Goal: Task Accomplishment & Management: Complete application form

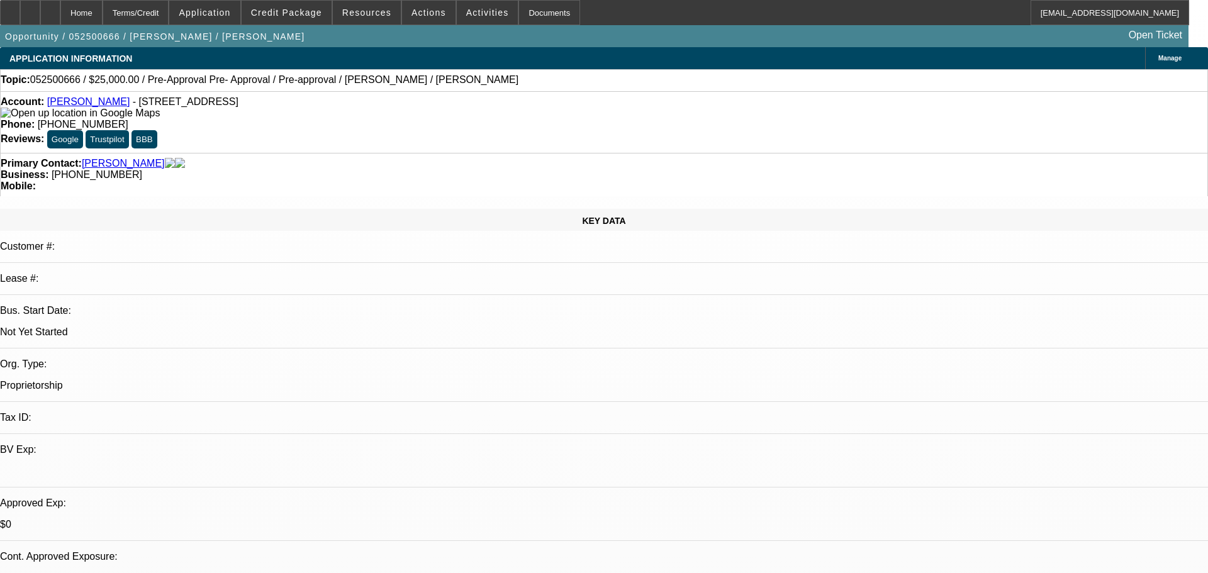
select select "0"
select select "2"
select select "0.1"
select select "0.15"
select select "2"
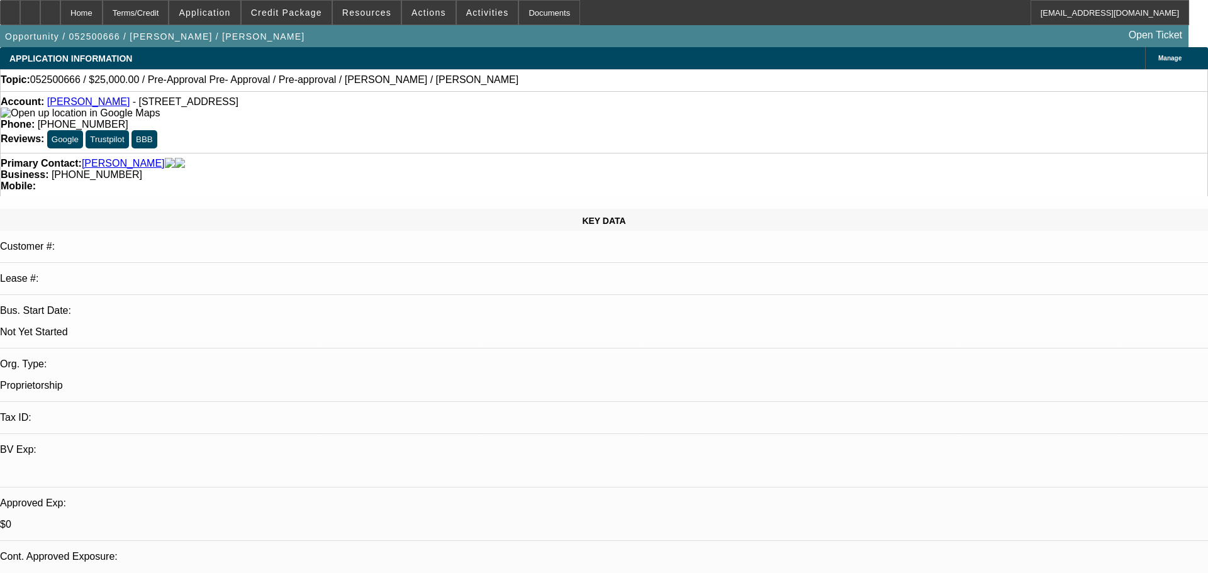
select select "0.1"
select select "1"
select select "2"
select select "4"
select select "1"
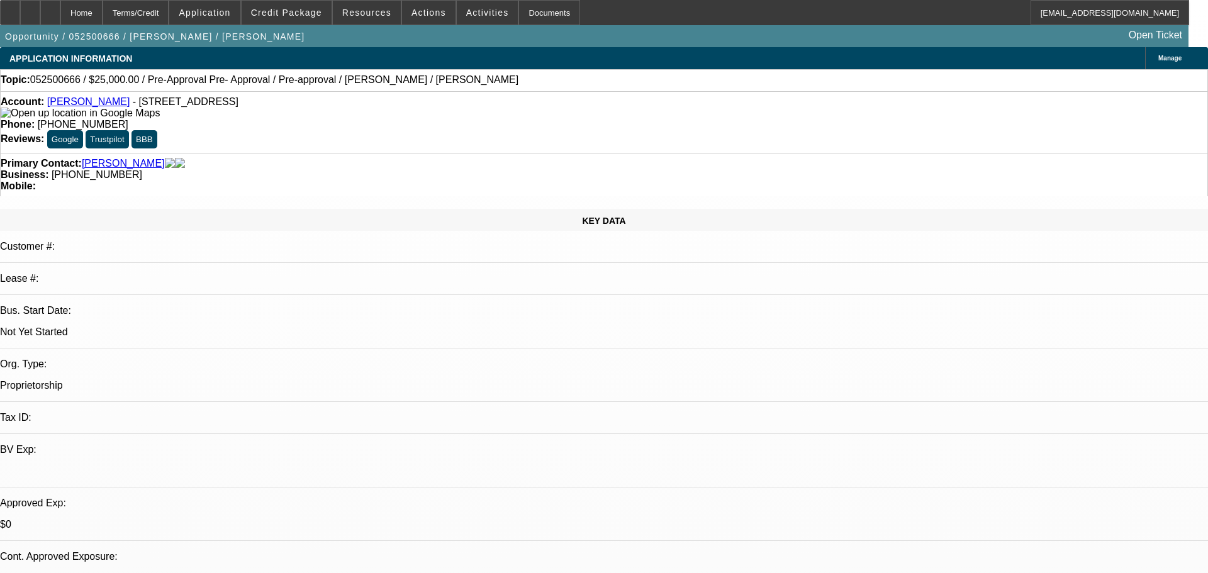
select select "2"
select select "4"
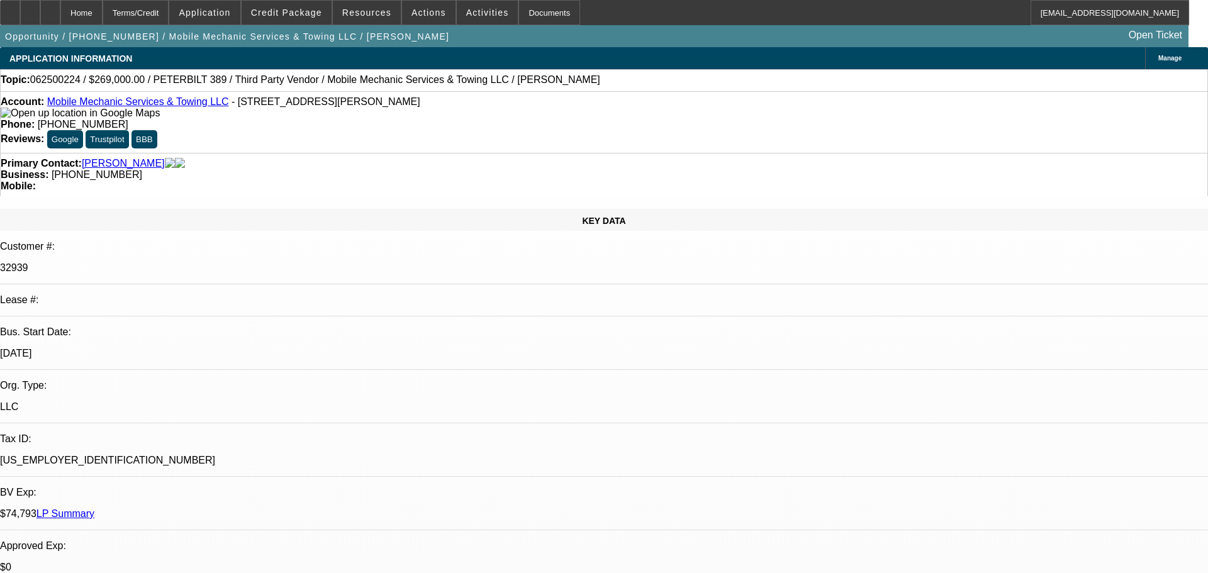
select select "0"
select select "2"
select select "0.1"
select select "4"
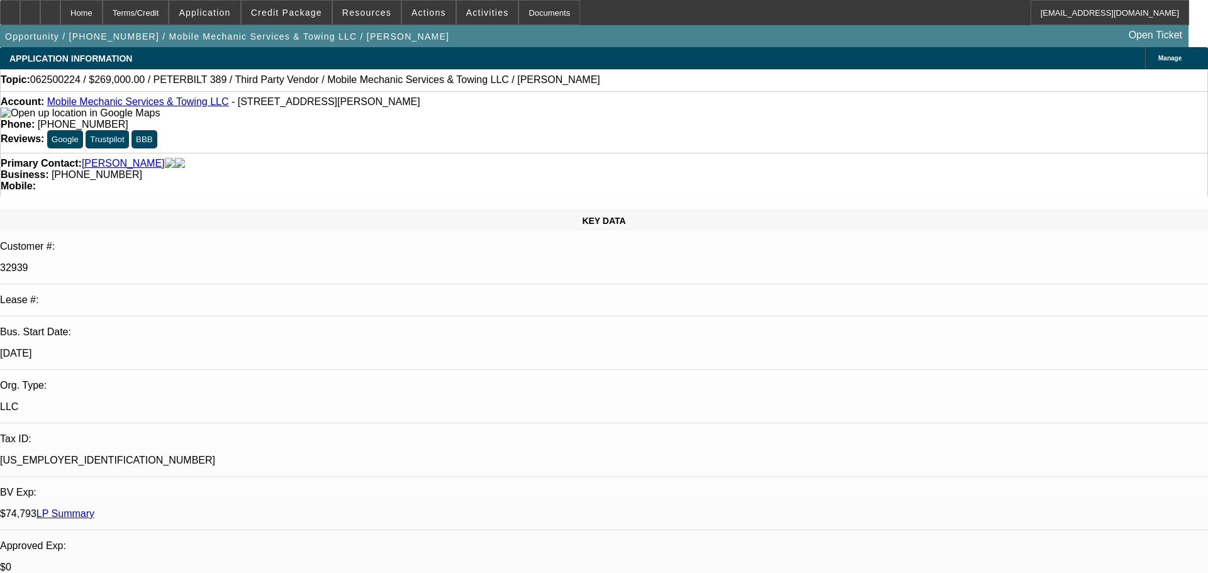
select select "0"
select select "2"
select select "0.1"
select select "4"
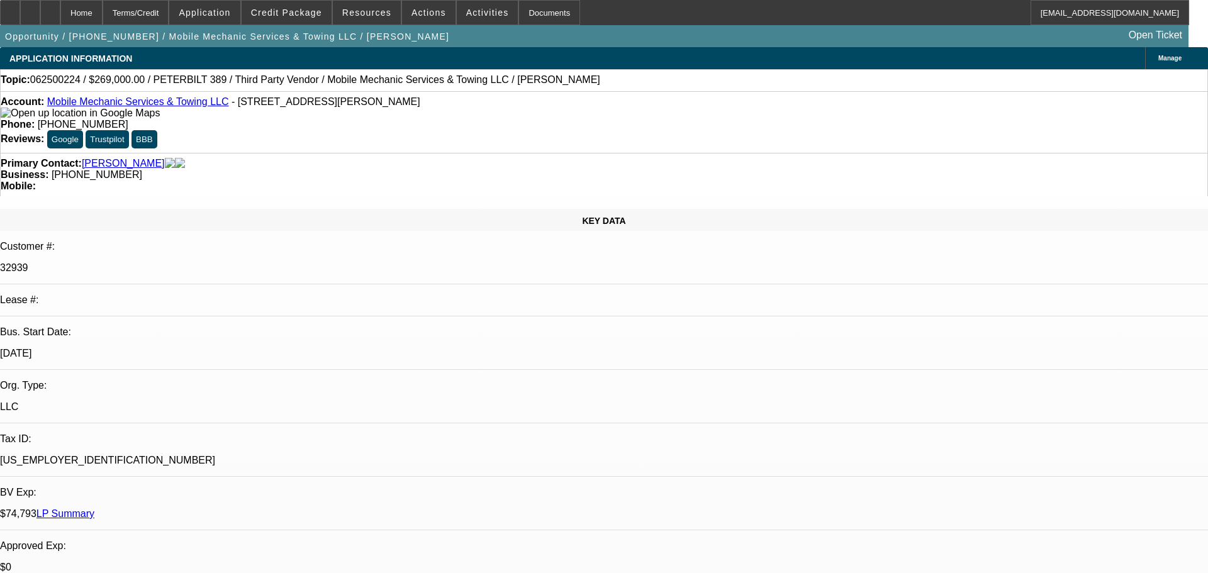
select select "0"
select select "2"
select select "0.1"
select select "4"
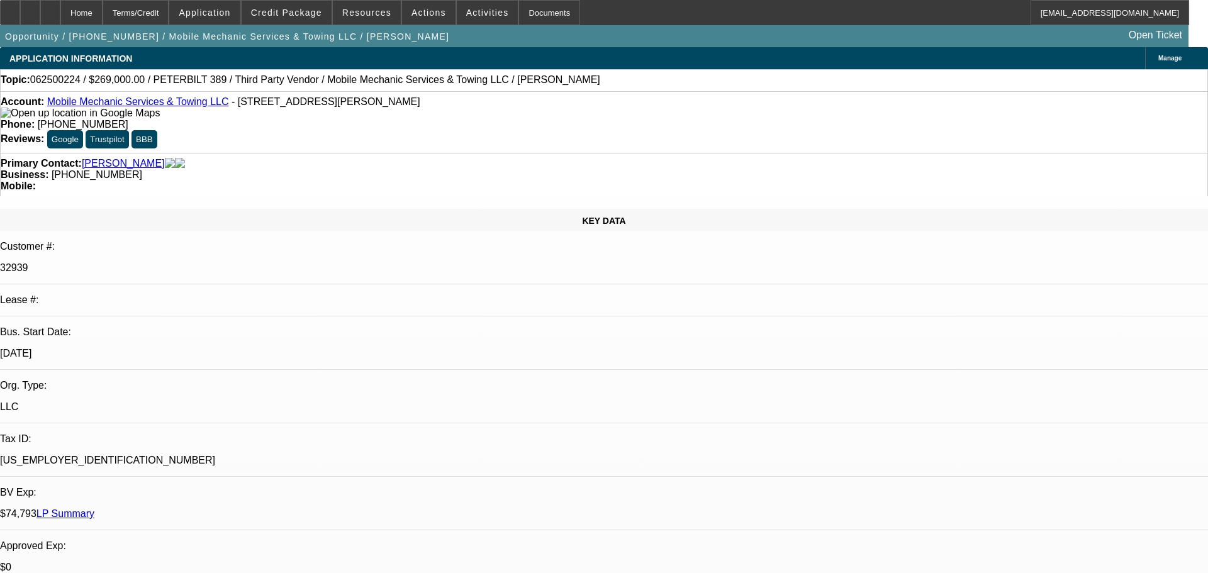
select select "0"
select select "2"
select select "0.1"
select select "4"
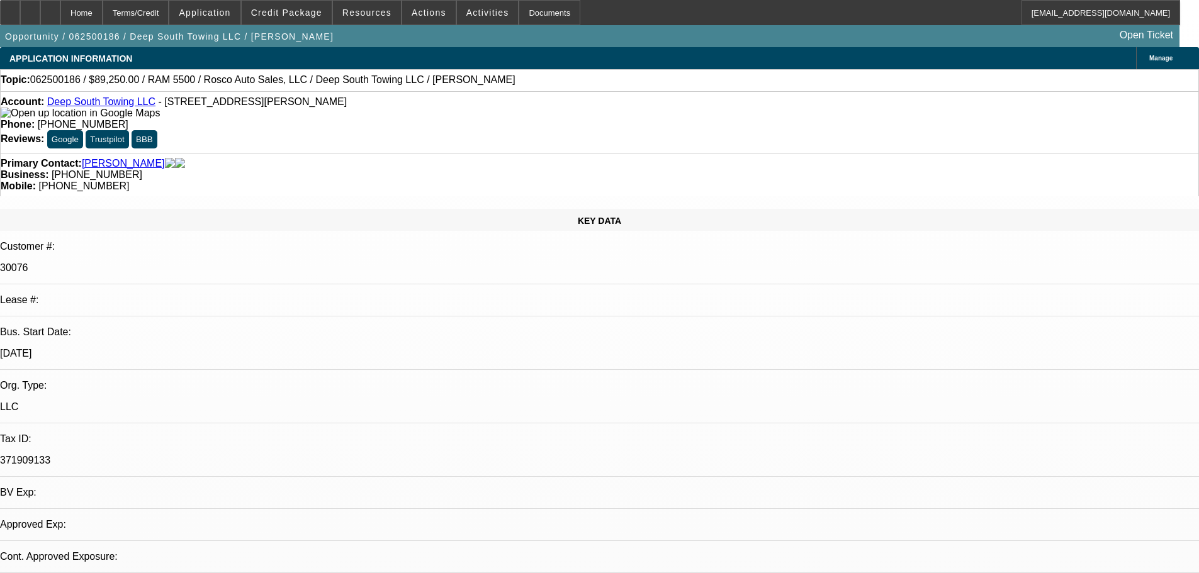
select select "0"
select select "2"
select select "0"
select select "6"
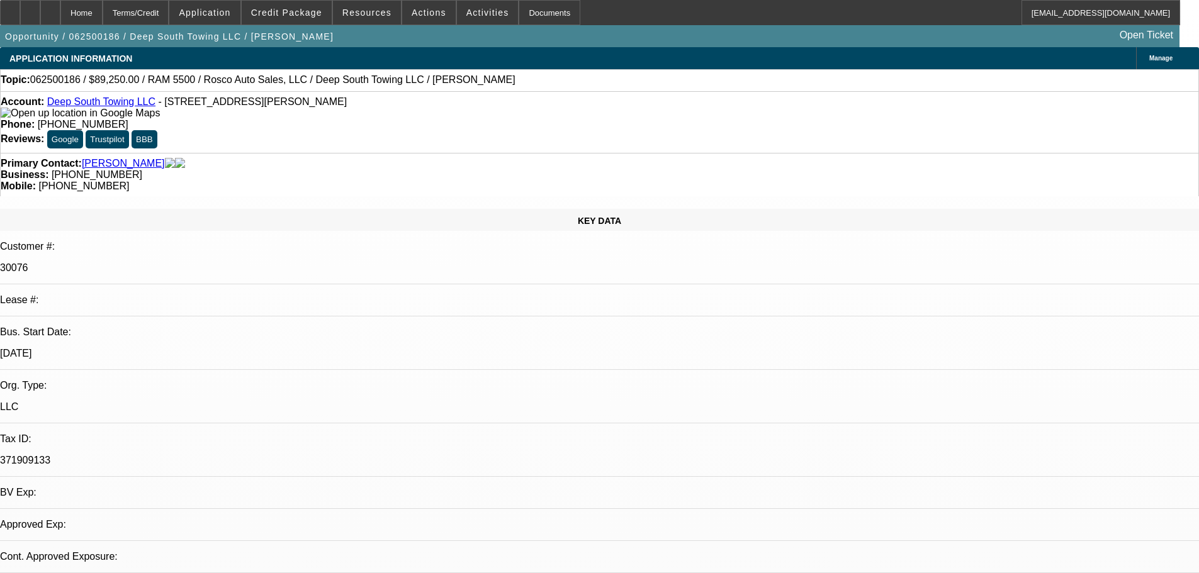
select select "0"
select select "2"
select select "0"
select select "6"
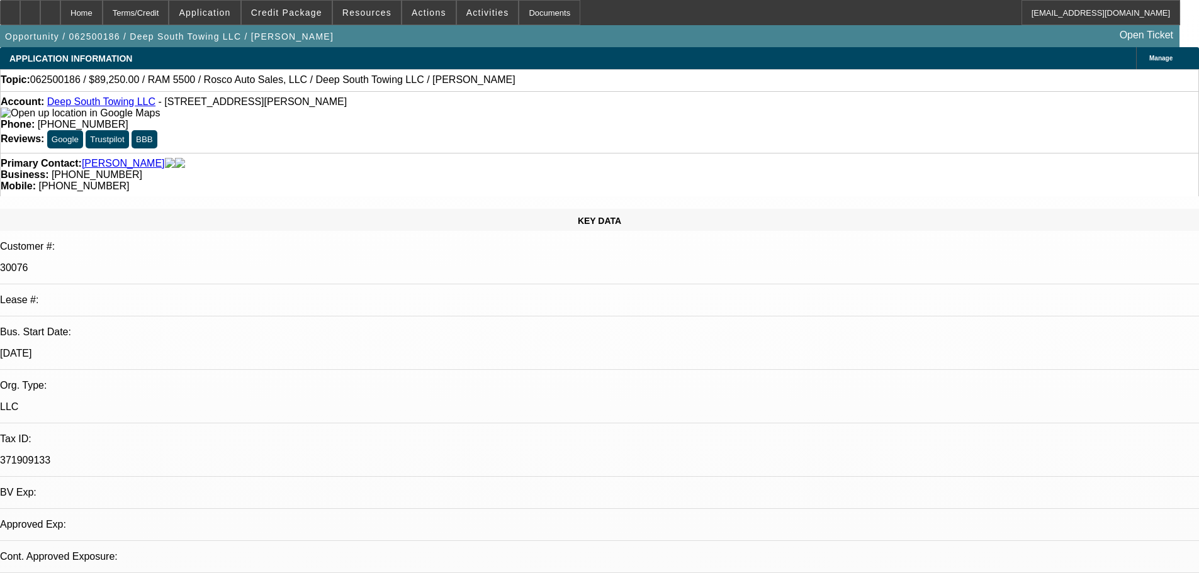
select select "0"
select select "2"
select select "0"
select select "6"
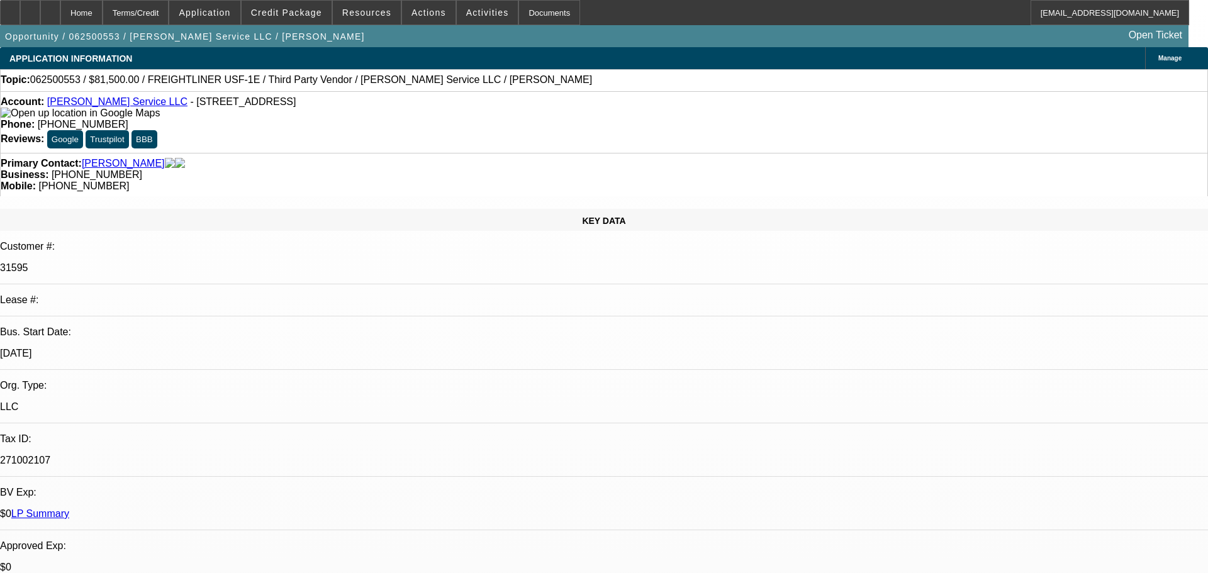
select select "0"
select select "6"
select select "0"
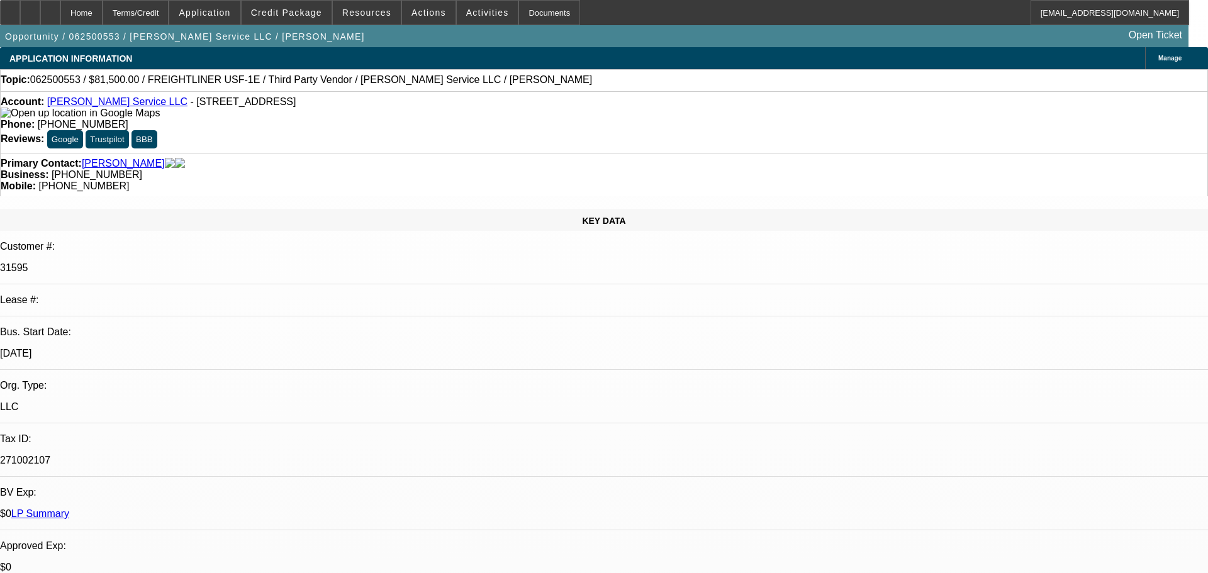
select select "0"
select select "6"
select select "0"
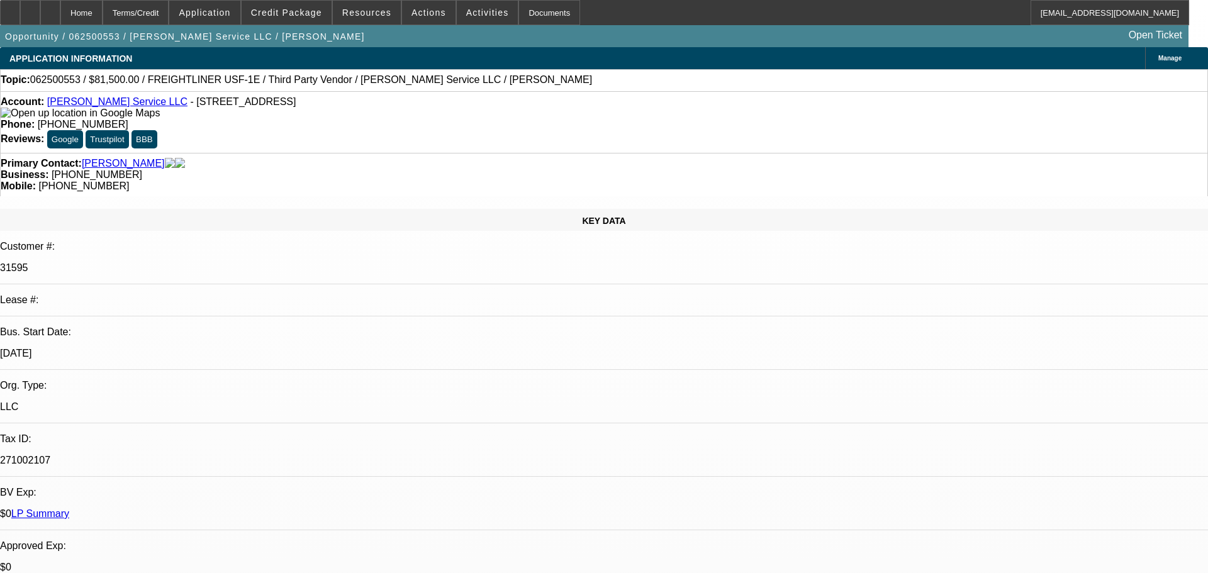
select select "0"
select select "6"
